Goal: Task Accomplishment & Management: Manage account settings

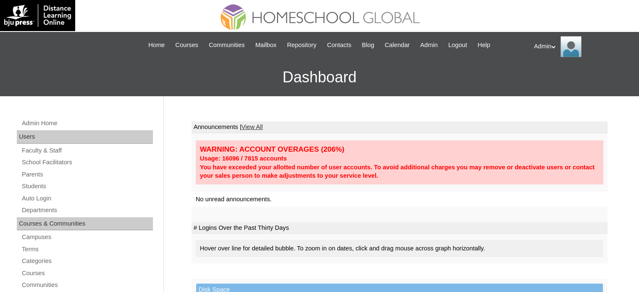
click at [31, 189] on link "Students" at bounding box center [87, 186] width 132 height 11
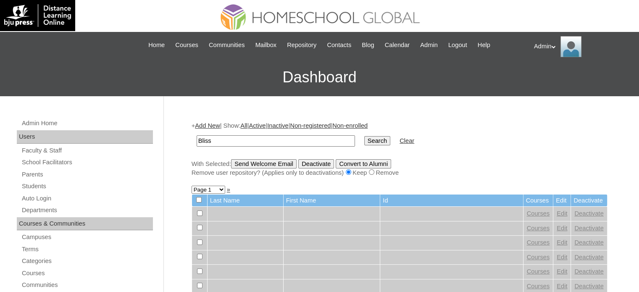
type input "Bliss"
click at [364, 143] on input "Search" at bounding box center [377, 140] width 26 height 9
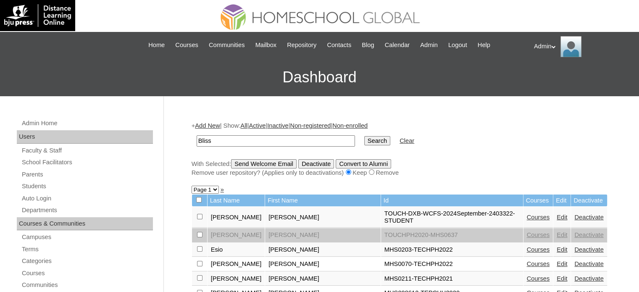
click at [557, 214] on link "Edit" at bounding box center [562, 217] width 11 height 7
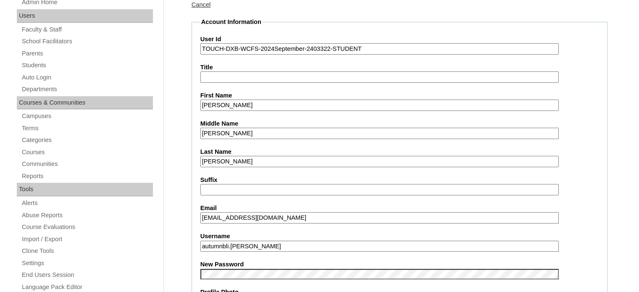
scroll to position [166, 0]
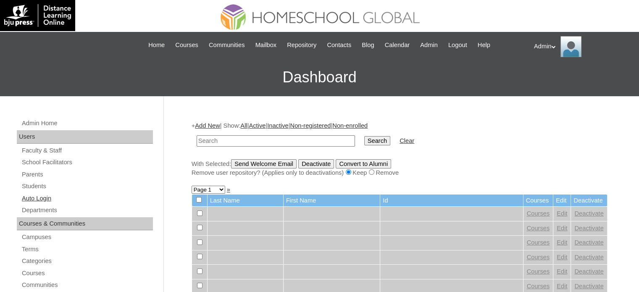
click at [42, 200] on link "Auto Login" at bounding box center [87, 198] width 132 height 11
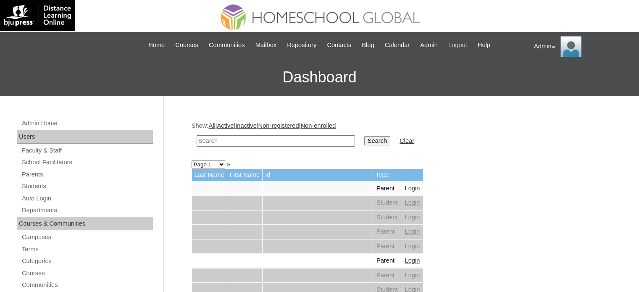
click at [464, 43] on span "Logout" at bounding box center [457, 45] width 19 height 10
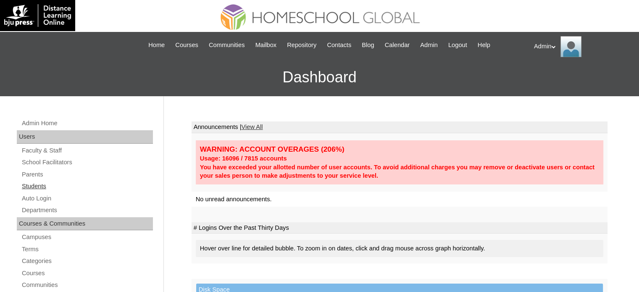
click at [44, 188] on link "Students" at bounding box center [87, 186] width 132 height 11
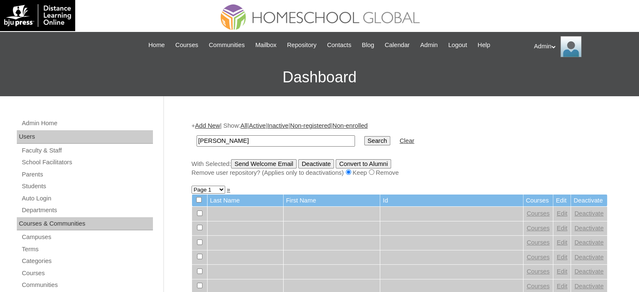
type input "carlos"
click at [364, 138] on input "Search" at bounding box center [377, 140] width 26 height 9
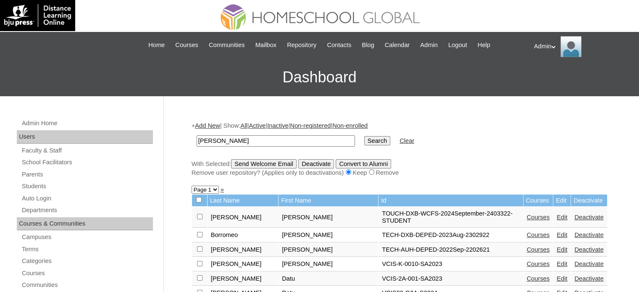
click at [557, 214] on link "Edit" at bounding box center [562, 217] width 11 height 7
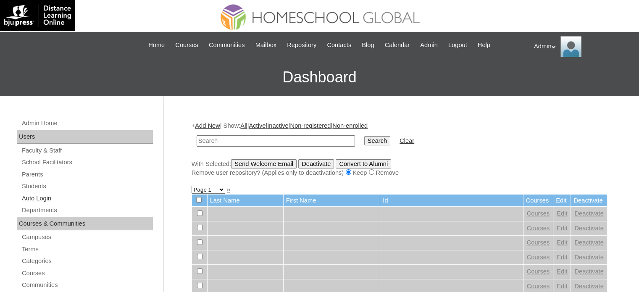
click at [46, 193] on link "Auto Login" at bounding box center [87, 198] width 132 height 11
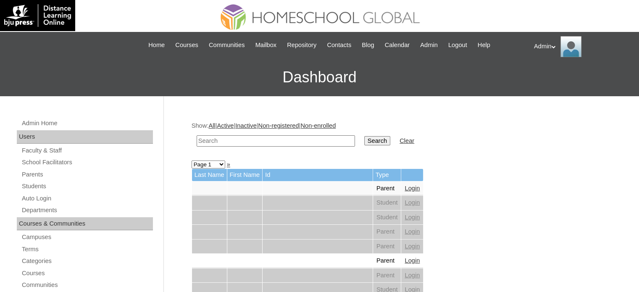
click at [233, 139] on input "text" at bounding box center [276, 140] width 158 height 11
type input "[PERSON_NAME]"
click at [364, 141] on input "Search" at bounding box center [377, 140] width 26 height 9
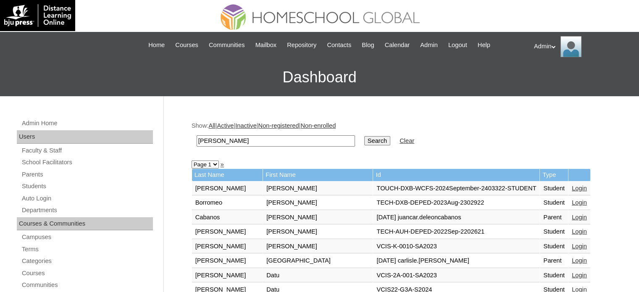
click at [572, 188] on link "Login" at bounding box center [579, 188] width 15 height 7
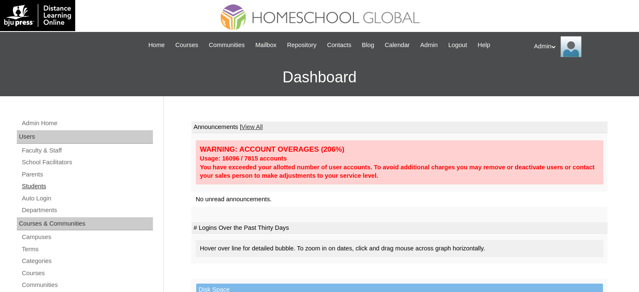
click at [27, 188] on link "Students" at bounding box center [87, 186] width 132 height 11
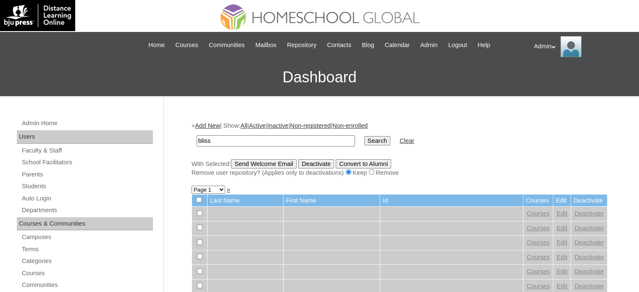
type input "bliss"
click at [364, 136] on input "Search" at bounding box center [377, 140] width 26 height 9
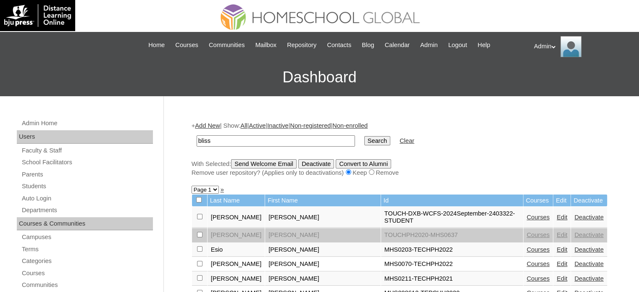
click at [557, 214] on link "Edit" at bounding box center [562, 217] width 11 height 7
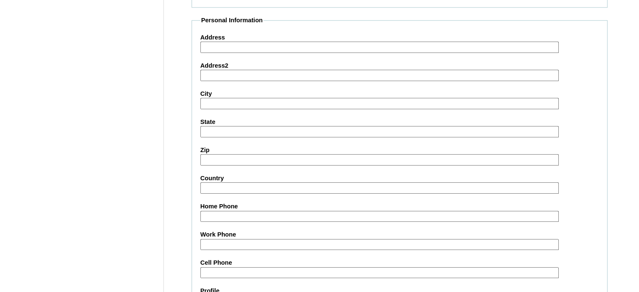
scroll to position [979, 0]
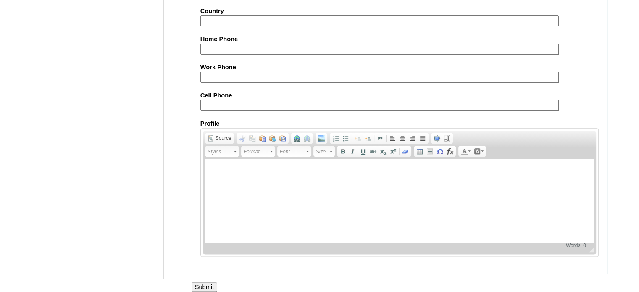
click at [202, 282] on input "Submit" at bounding box center [205, 286] width 26 height 9
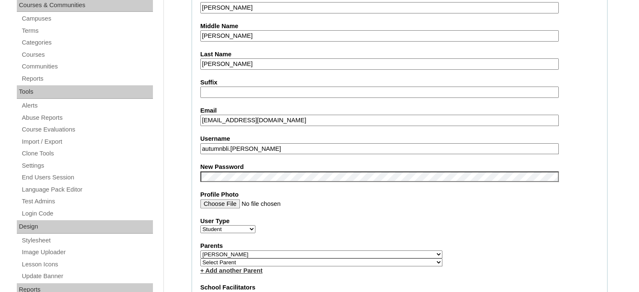
scroll to position [219, 0]
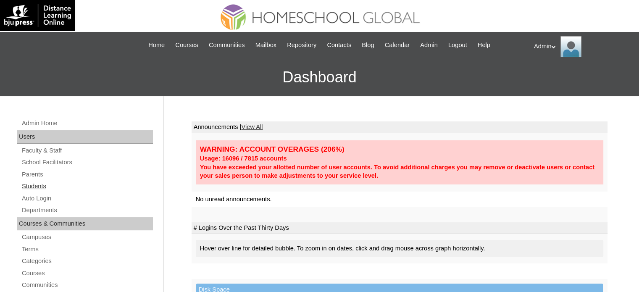
click at [41, 187] on link "Students" at bounding box center [87, 186] width 132 height 11
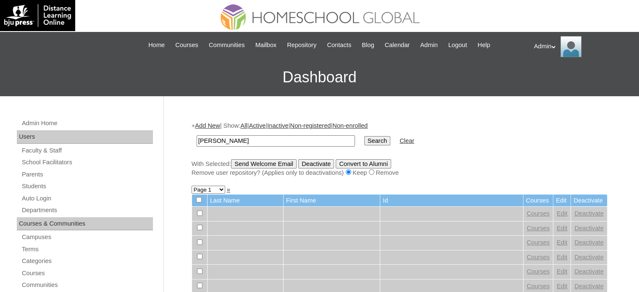
type input "[PERSON_NAME]"
click at [364, 142] on input "Search" at bounding box center [377, 140] width 26 height 9
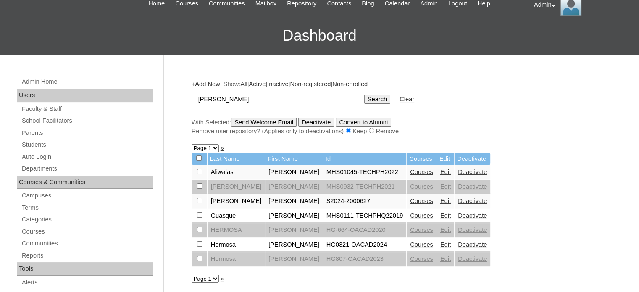
scroll to position [42, 0]
click at [410, 199] on link "Courses" at bounding box center [421, 200] width 23 height 7
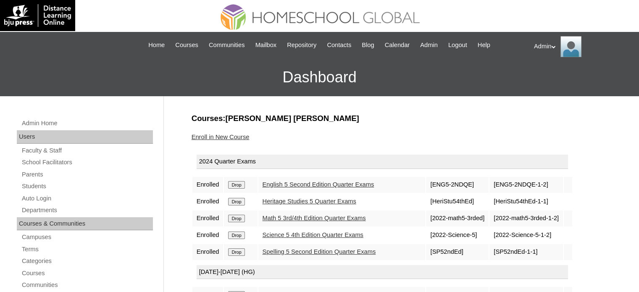
click at [333, 182] on link "English 5 Second Edition Quarter Exams" at bounding box center [319, 184] width 112 height 7
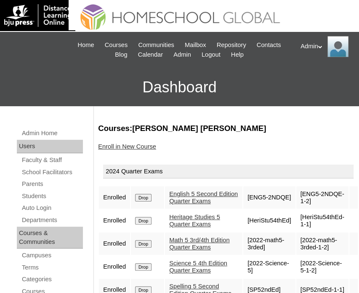
click at [293, 86] on h3 "Dashboard" at bounding box center [179, 88] width 350 height 38
click at [40, 192] on link "Students" at bounding box center [52, 196] width 62 height 11
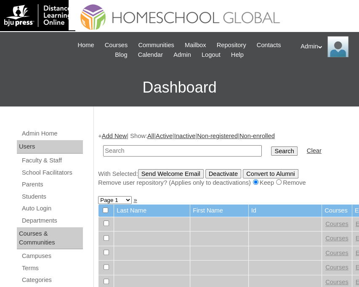
click at [190, 151] on input "text" at bounding box center [182, 150] width 158 height 11
type input "Baring"
click at [271, 149] on input "Search" at bounding box center [284, 150] width 26 height 9
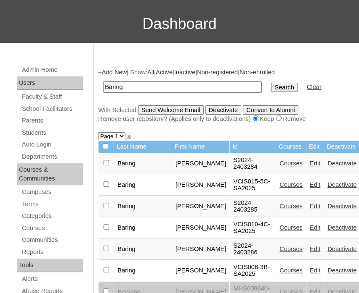
scroll to position [64, 0]
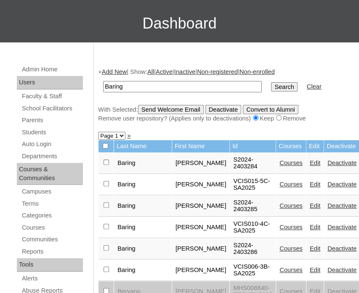
click at [309, 267] on link "Edit" at bounding box center [314, 270] width 11 height 7
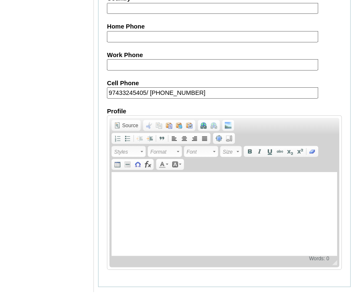
scroll to position [1048, 0]
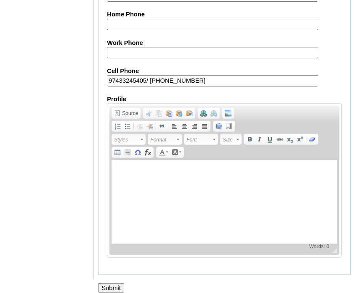
click at [116, 284] on input "Submit" at bounding box center [111, 288] width 26 height 9
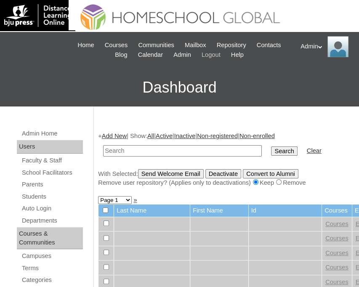
click at [215, 52] on span "Logout" at bounding box center [210, 55] width 19 height 10
